Goal: Information Seeking & Learning: Find contact information

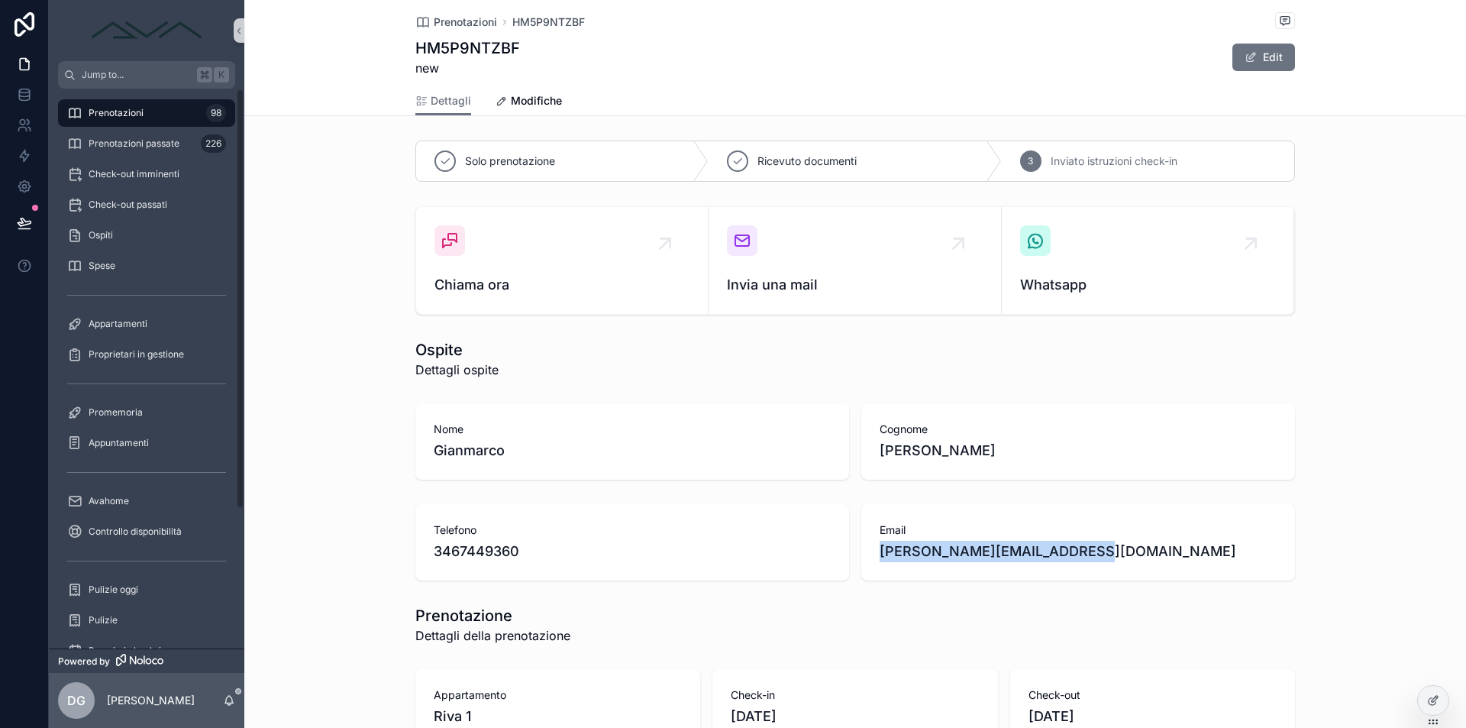
click at [137, 112] on span "Prenotazioni" at bounding box center [116, 113] width 55 height 12
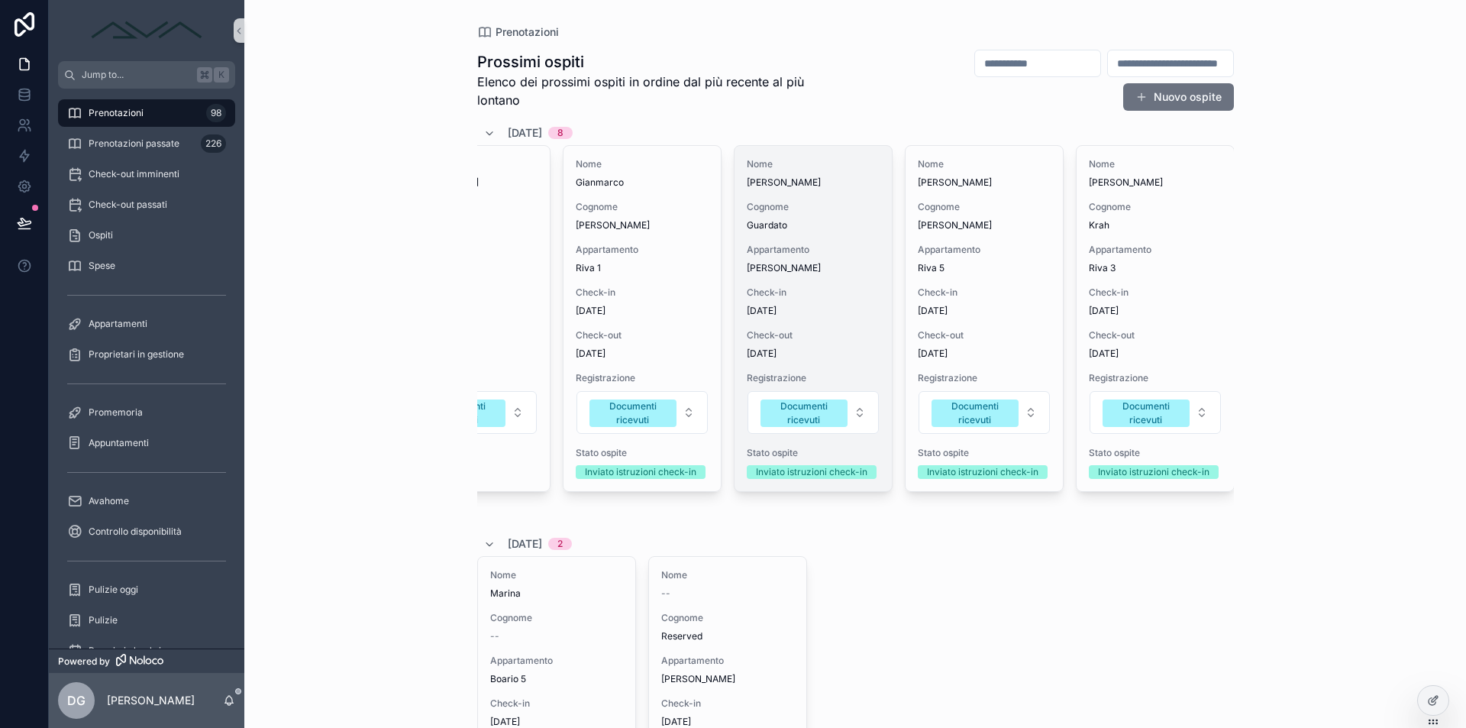
scroll to position [0, 599]
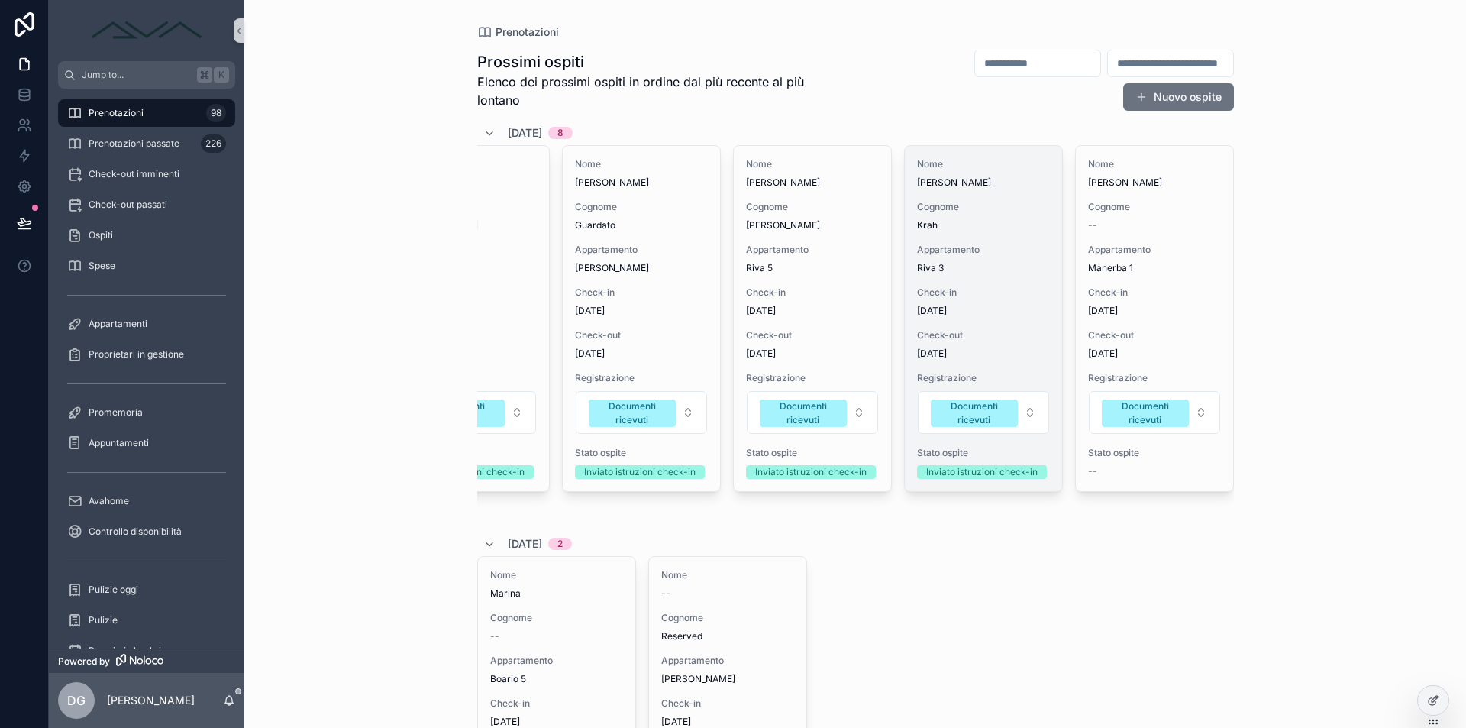
click at [961, 296] on span "Check-in" at bounding box center [983, 292] width 133 height 12
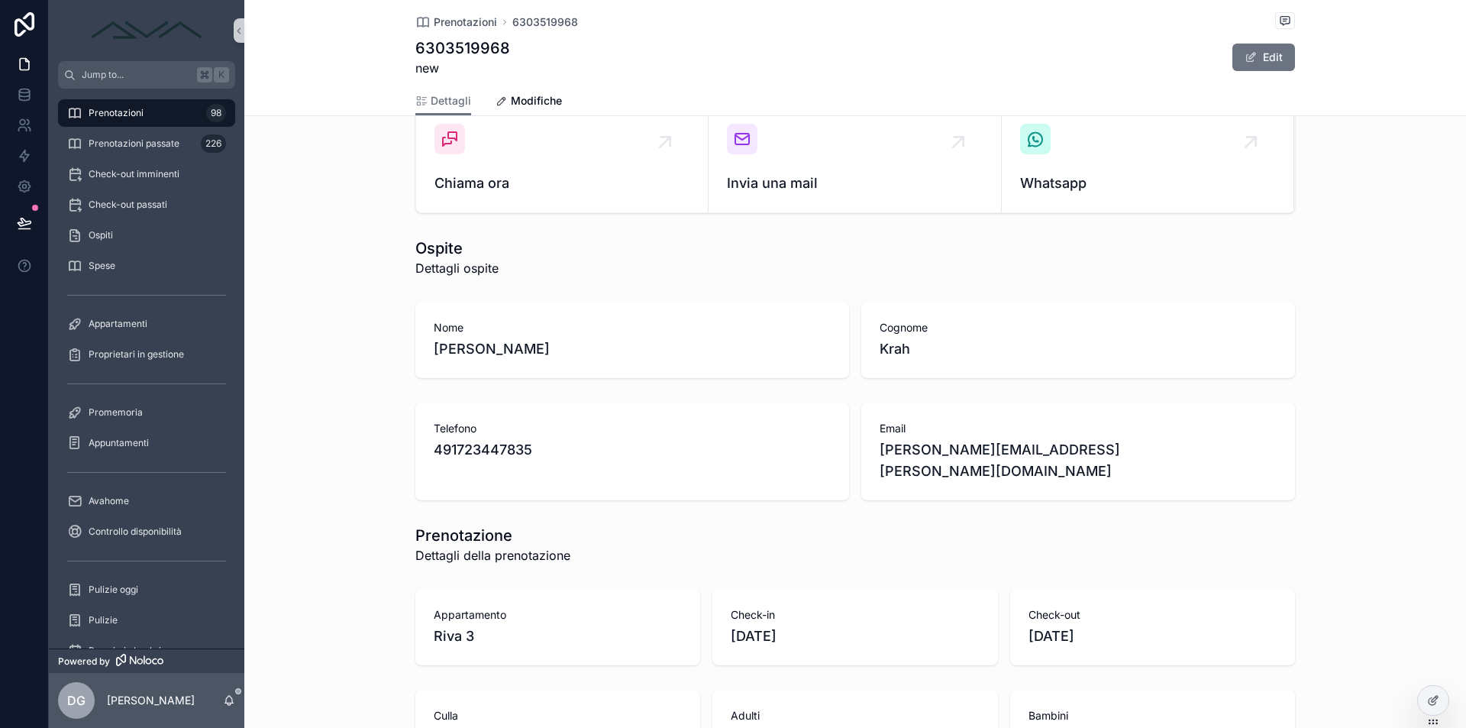
scroll to position [185, 0]
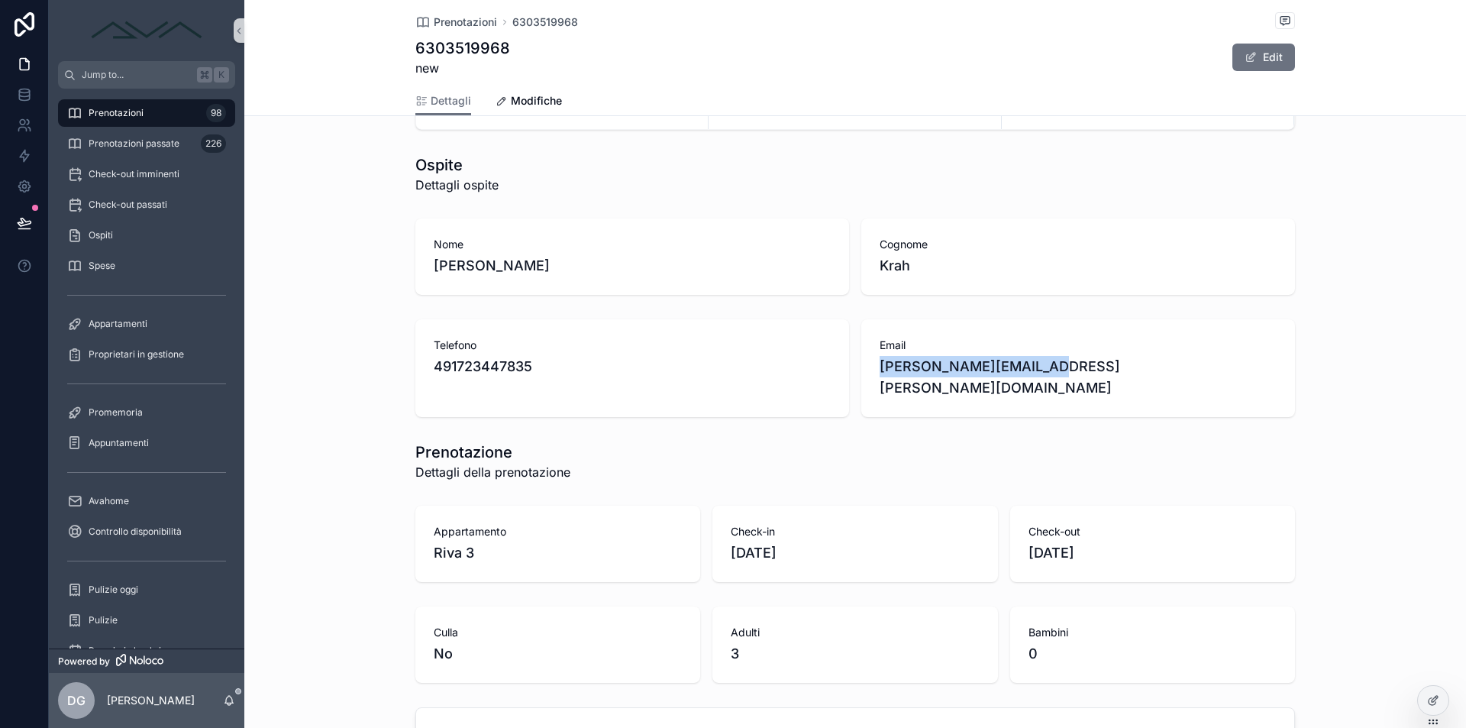
drag, startPoint x: 1003, startPoint y: 370, endPoint x: 875, endPoint y: 368, distance: 128.3
click at [875, 368] on div "Email [PERSON_NAME][EMAIL_ADDRESS][PERSON_NAME][DOMAIN_NAME]" at bounding box center [1078, 368] width 434 height 98
copy span "[PERSON_NAME][EMAIL_ADDRESS][PERSON_NAME][DOMAIN_NAME]"
click at [163, 109] on div "Prenotazioni 98" at bounding box center [146, 113] width 159 height 24
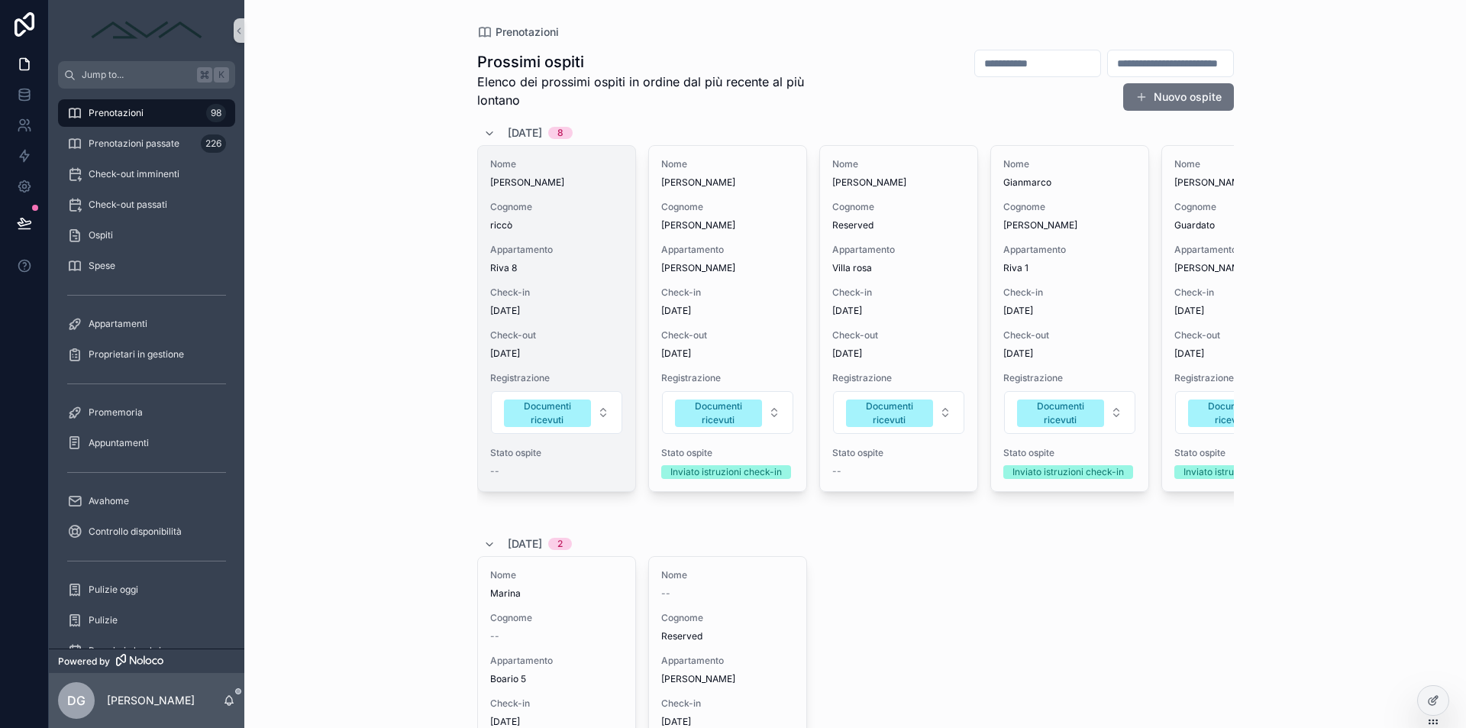
click at [603, 308] on span "[DATE]" at bounding box center [556, 311] width 133 height 12
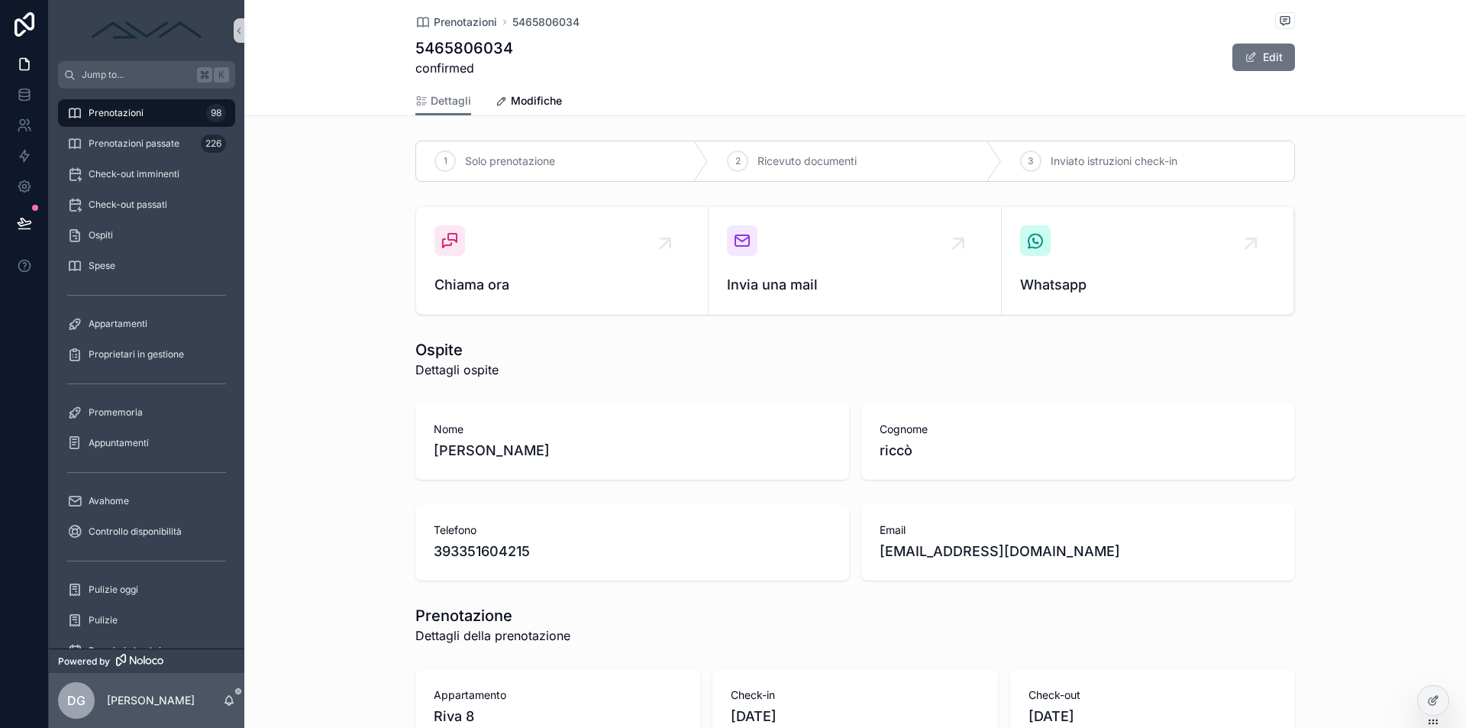
click at [115, 114] on span "Prenotazioni" at bounding box center [116, 113] width 55 height 12
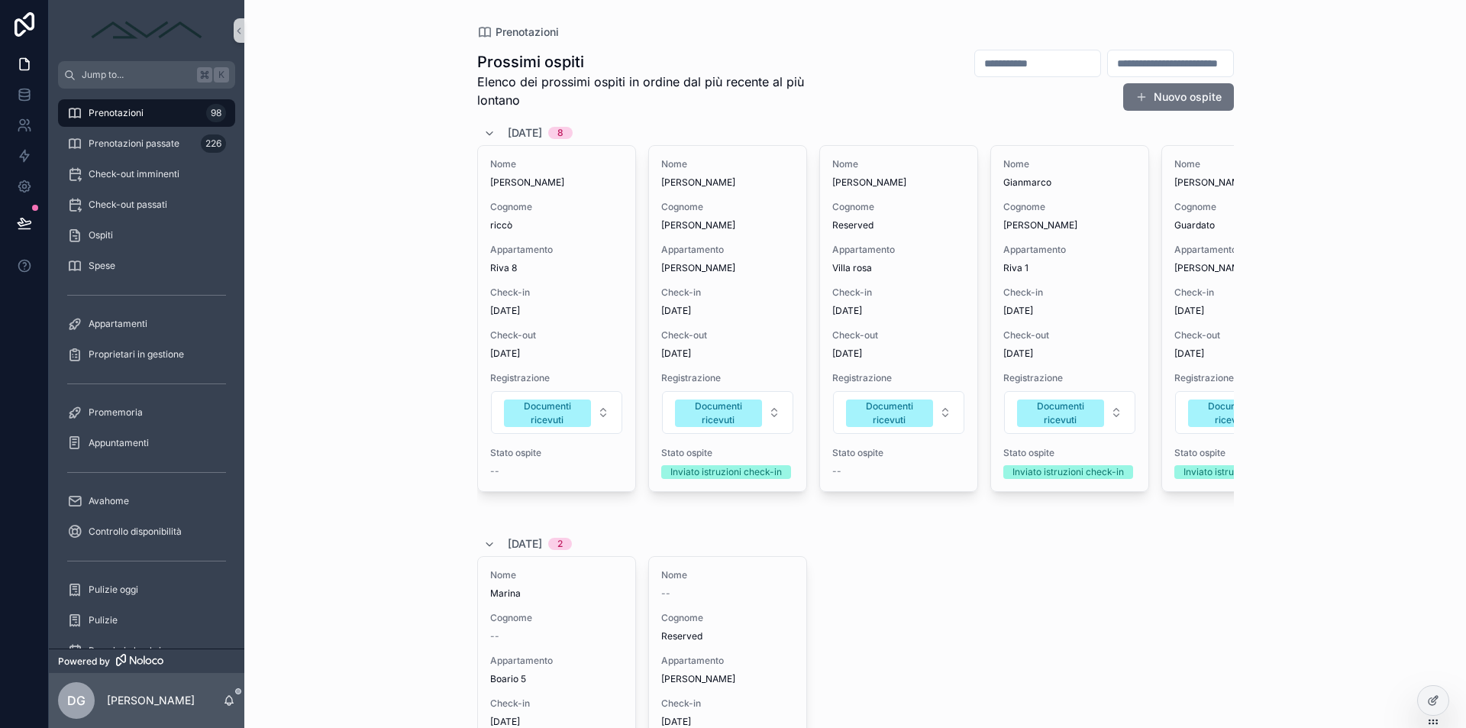
click at [363, 189] on div "Prenotazioni Prossimi ospiti Elenco dei prossimi ospiti in ordine dal più recen…" at bounding box center [855, 364] width 1222 height 728
